Goal: Transaction & Acquisition: Purchase product/service

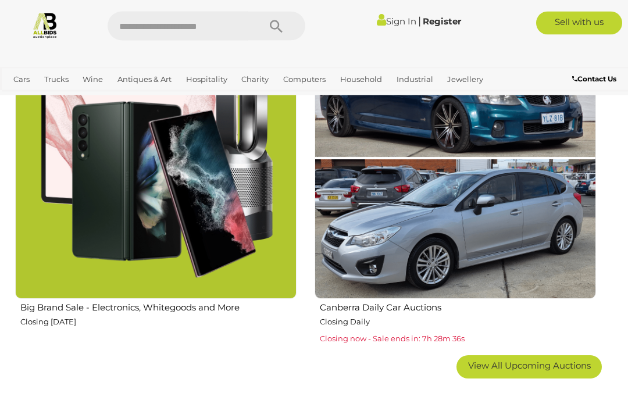
scroll to position [1738, 0]
click at [128, 167] on img at bounding box center [155, 157] width 281 height 281
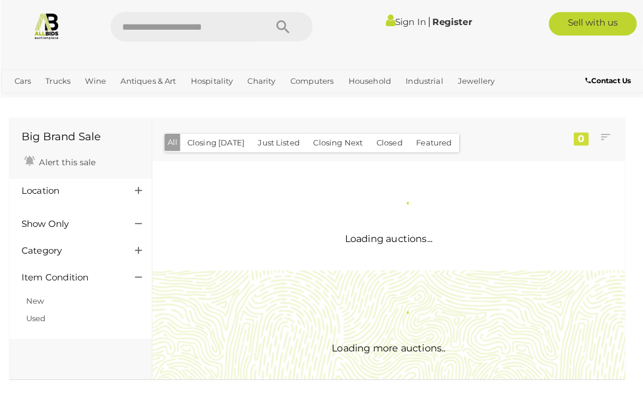
scroll to position [2, 0]
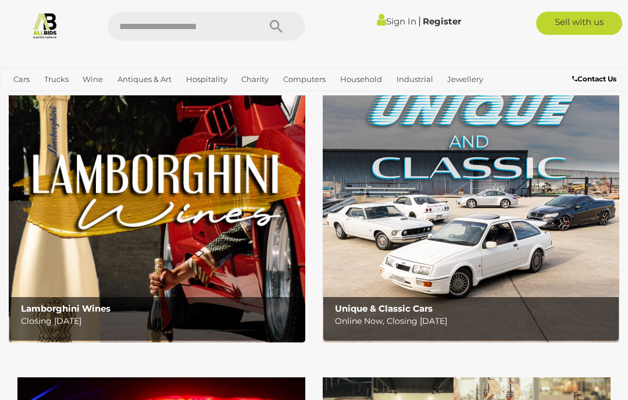
scroll to position [44, 0]
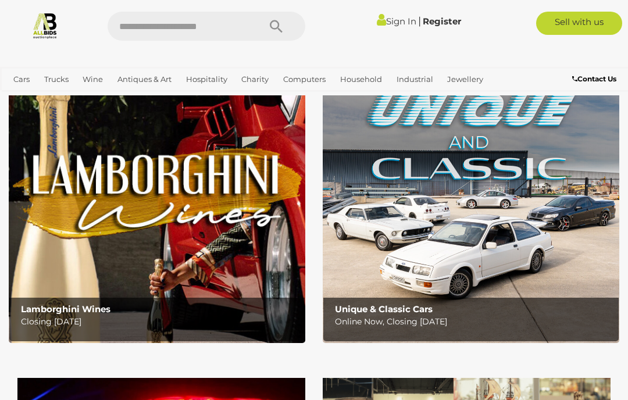
click at [0, 0] on link "Watches" at bounding box center [0, 0] width 0 height 0
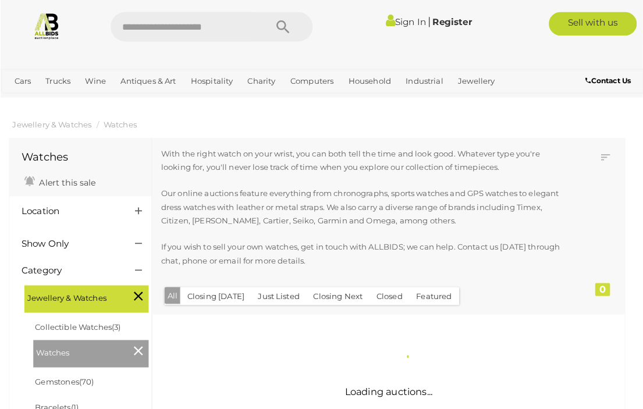
scroll to position [2, 0]
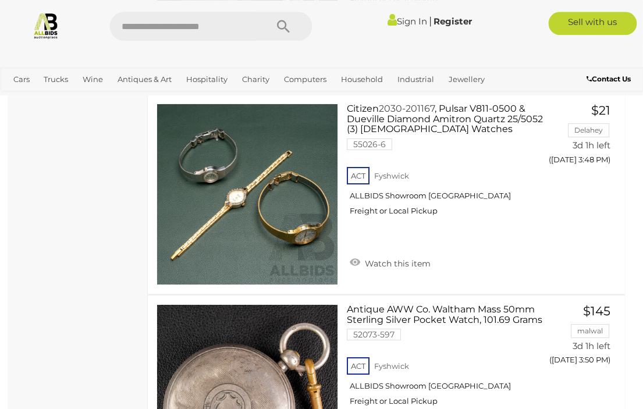
scroll to position [2039, 1]
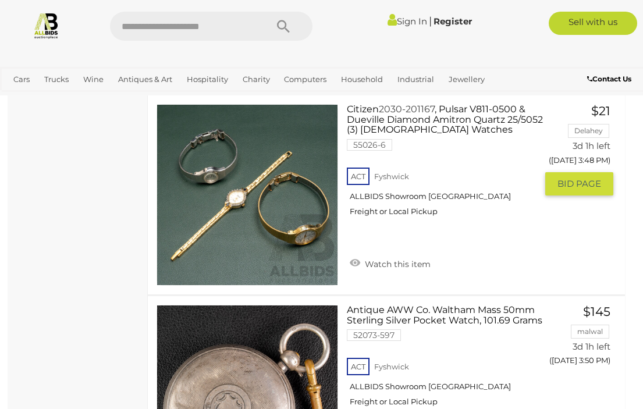
click at [252, 182] on link at bounding box center [246, 194] width 181 height 181
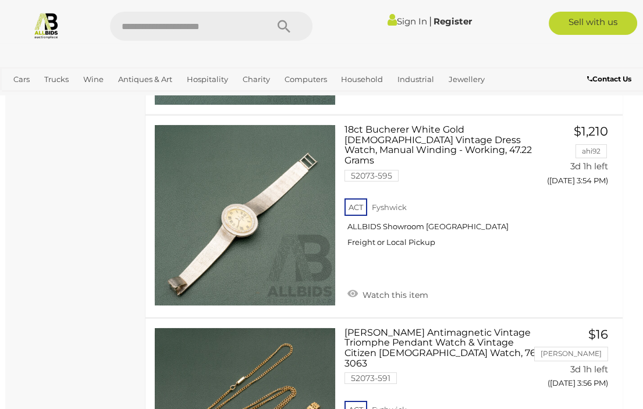
scroll to position [2620, 3]
click at [241, 208] on link at bounding box center [244, 214] width 181 height 181
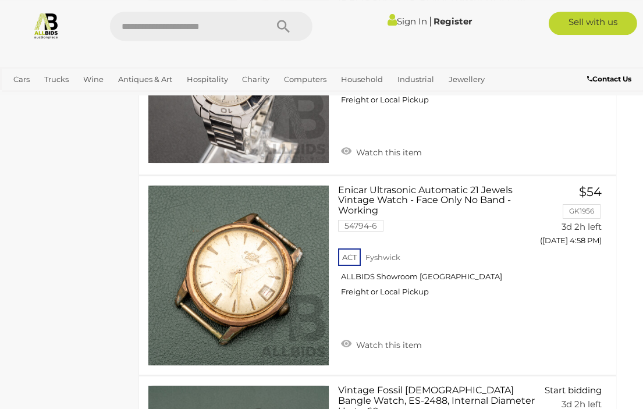
scroll to position [7768, 9]
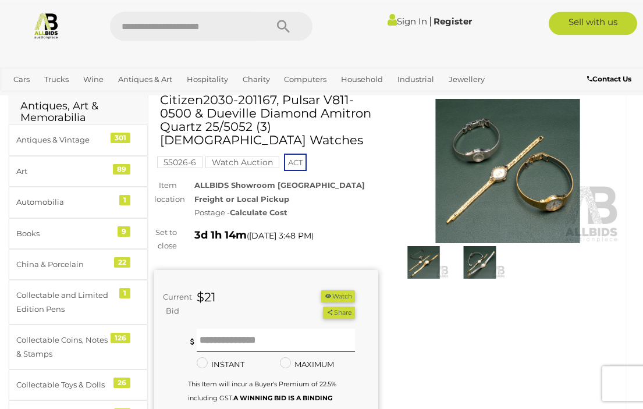
scroll to position [47, 0]
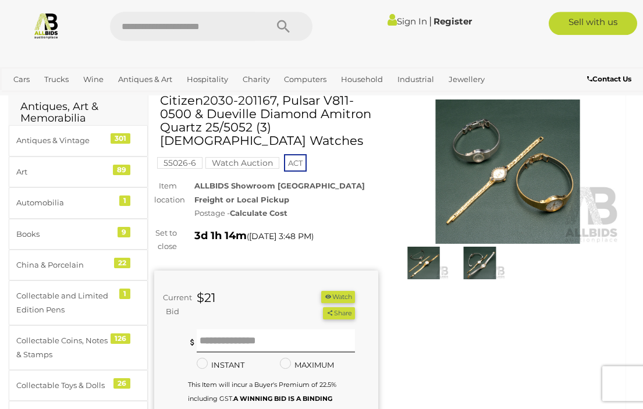
click at [515, 163] on img at bounding box center [507, 171] width 224 height 144
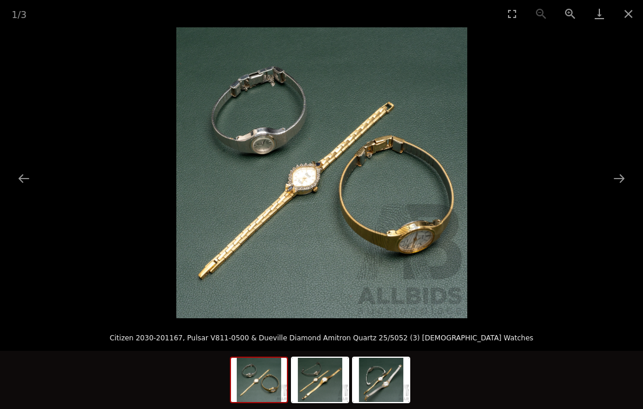
click at [616, 190] on button "Next slide" at bounding box center [619, 178] width 24 height 23
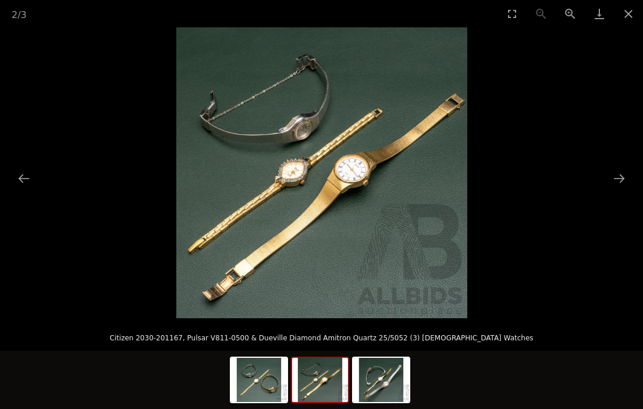
click at [615, 190] on button "Next slide" at bounding box center [619, 178] width 24 height 23
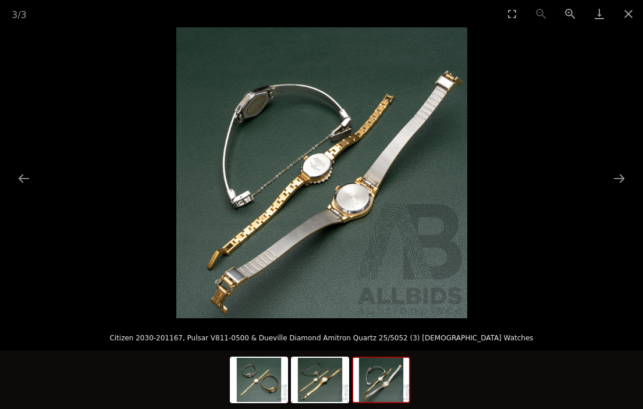
click at [618, 190] on button "Next slide" at bounding box center [619, 178] width 24 height 23
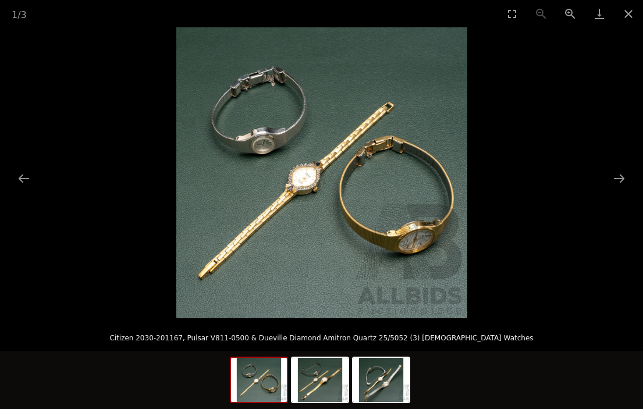
click at [625, 17] on button "Close gallery" at bounding box center [628, 13] width 29 height 27
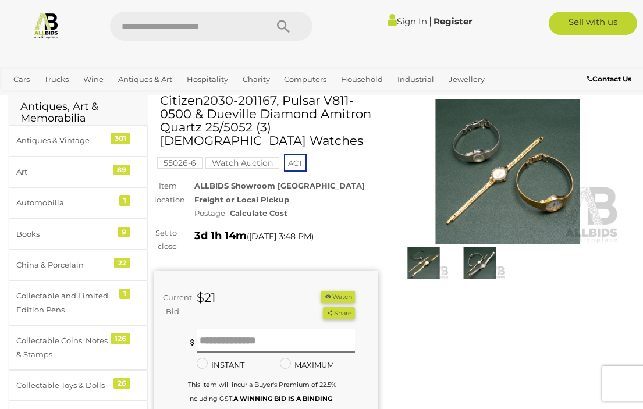
scroll to position [47, 0]
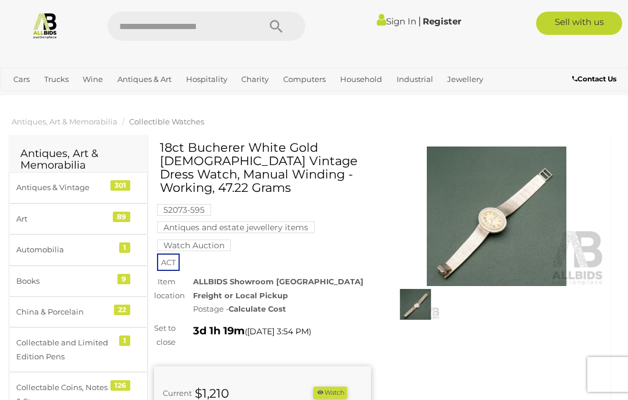
click at [490, 212] on img at bounding box center [497, 217] width 217 height 140
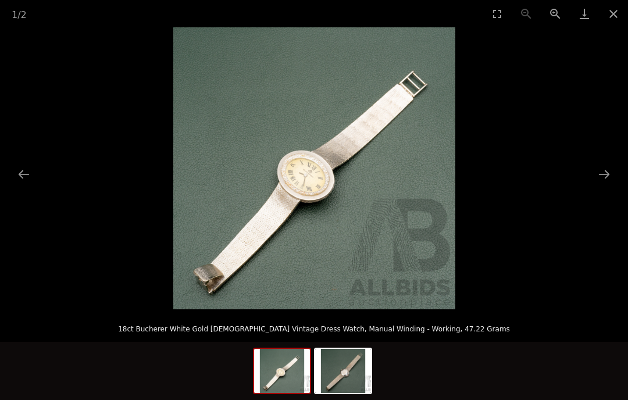
click at [604, 14] on button "Close gallery" at bounding box center [613, 13] width 29 height 27
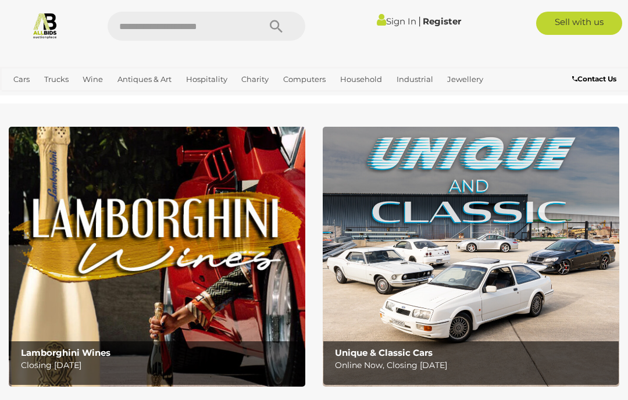
scroll to position [44, 0]
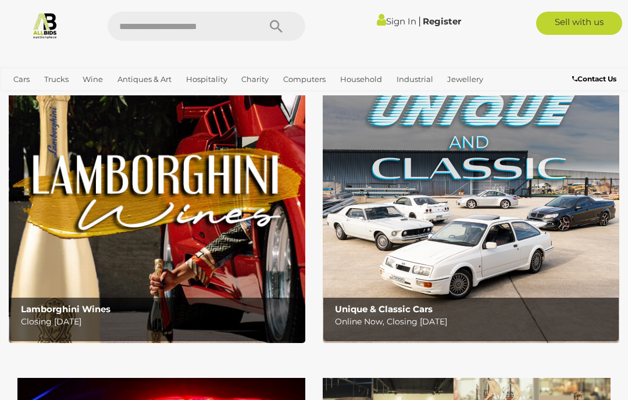
click at [0, 0] on link "Apple" at bounding box center [0, 0] width 0 height 0
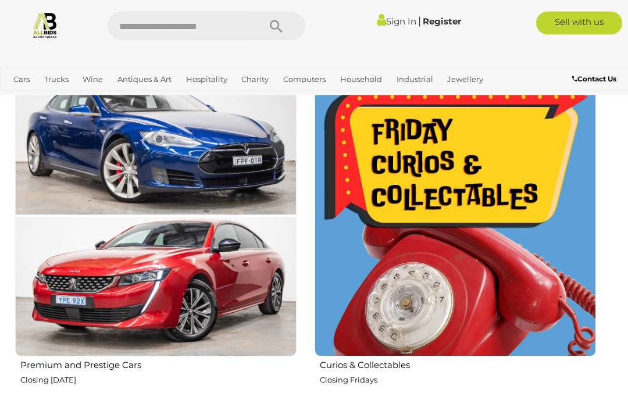
scroll to position [665, 0]
click at [60, 373] on p "Closing [DATE]" at bounding box center [158, 379] width 276 height 13
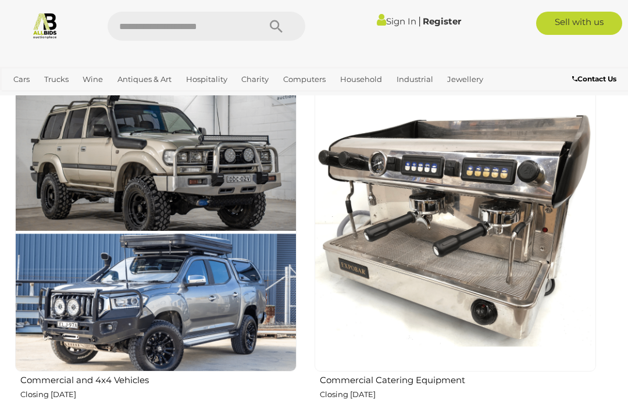
scroll to position [1328, 0]
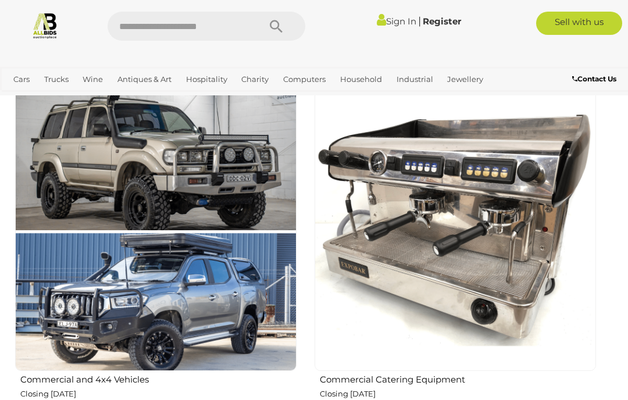
click at [64, 340] on img at bounding box center [155, 230] width 281 height 281
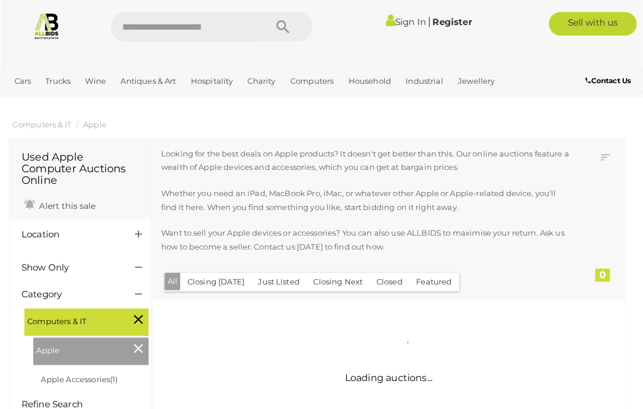
scroll to position [2, 0]
